Goal: Task Accomplishment & Management: Use online tool/utility

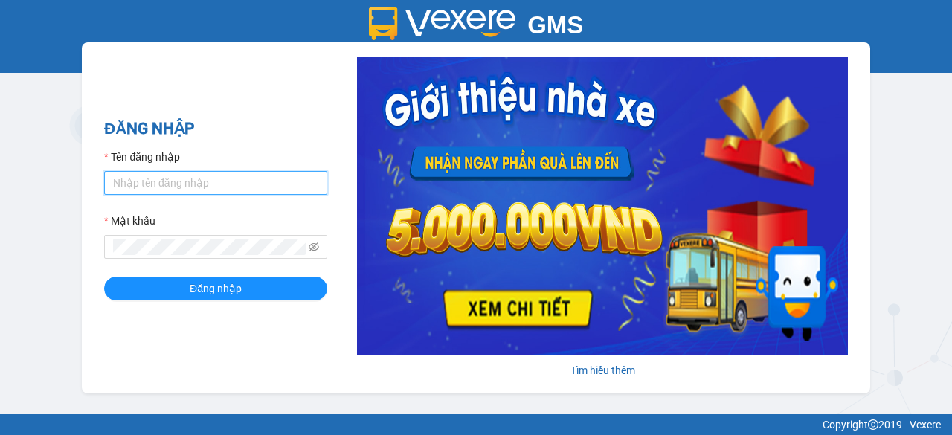
click at [186, 179] on input "Tên đăng nhập" at bounding box center [215, 183] width 223 height 24
type input "tuongvan.quehuong"
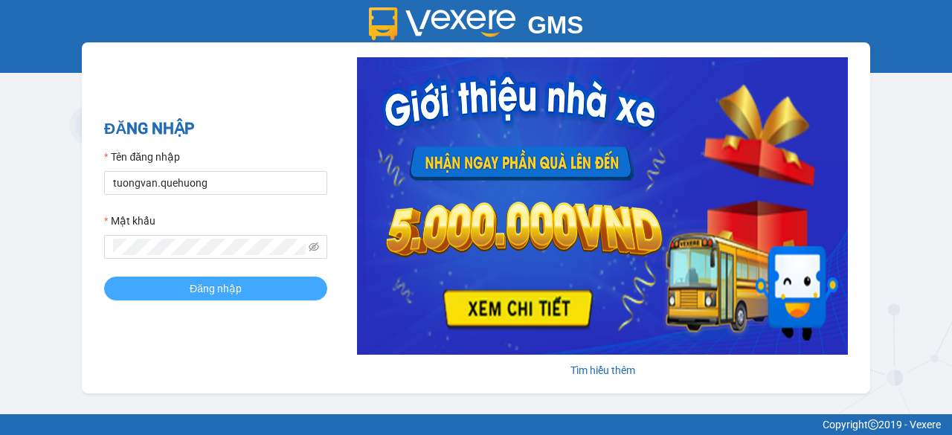
click at [252, 286] on button "Đăng nhập" at bounding box center [215, 289] width 223 height 24
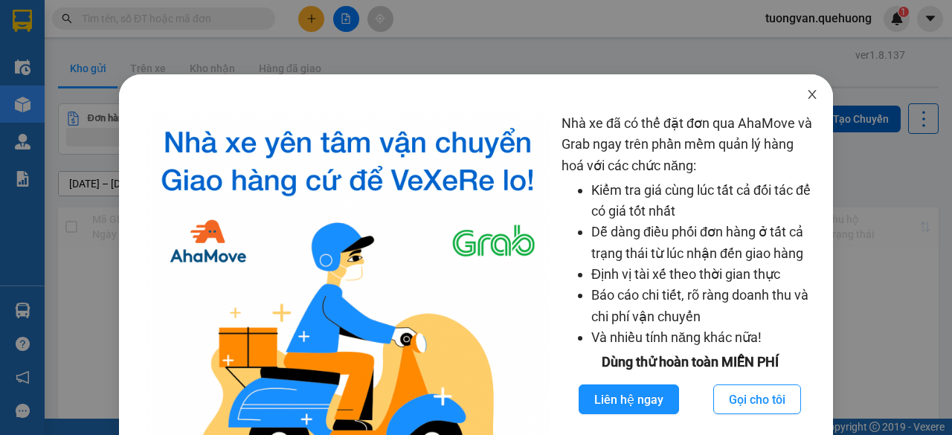
click at [807, 93] on icon "close" at bounding box center [813, 95] width 12 height 12
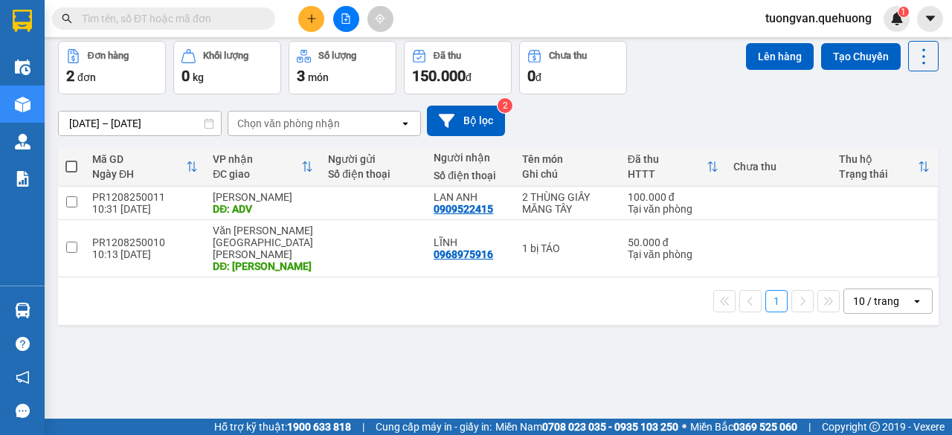
scroll to position [68, 0]
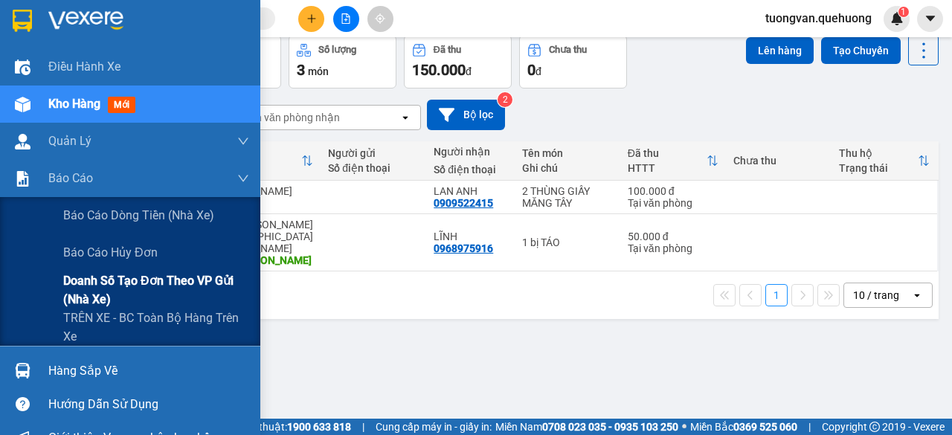
click at [133, 286] on span "Doanh số tạo đơn theo VP gửi (nhà xe)" at bounding box center [156, 290] width 186 height 37
